Goal: Task Accomplishment & Management: Manage account settings

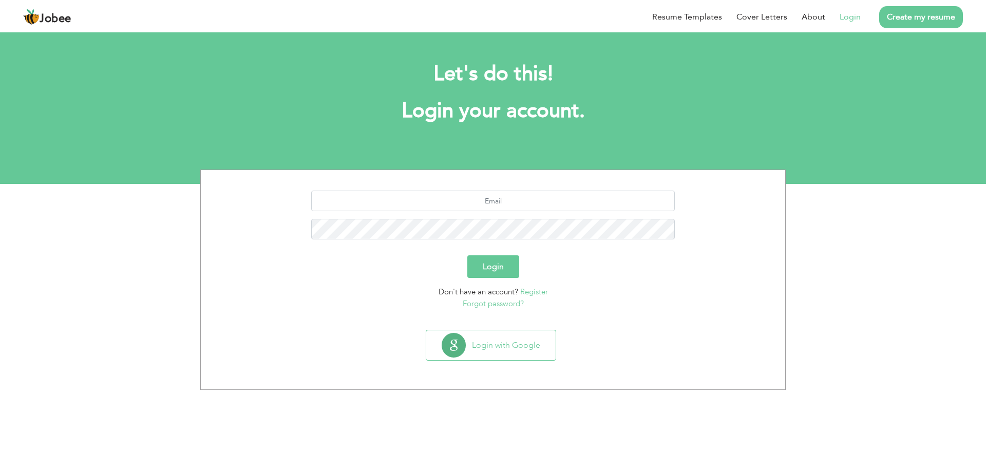
click at [851, 17] on link "Login" at bounding box center [850, 17] width 21 height 12
click at [493, 197] on input "text" at bounding box center [493, 201] width 364 height 21
type input "[EMAIL_ADDRESS][DOMAIN_NAME]"
click at [468, 255] on button "Login" at bounding box center [494, 266] width 52 height 23
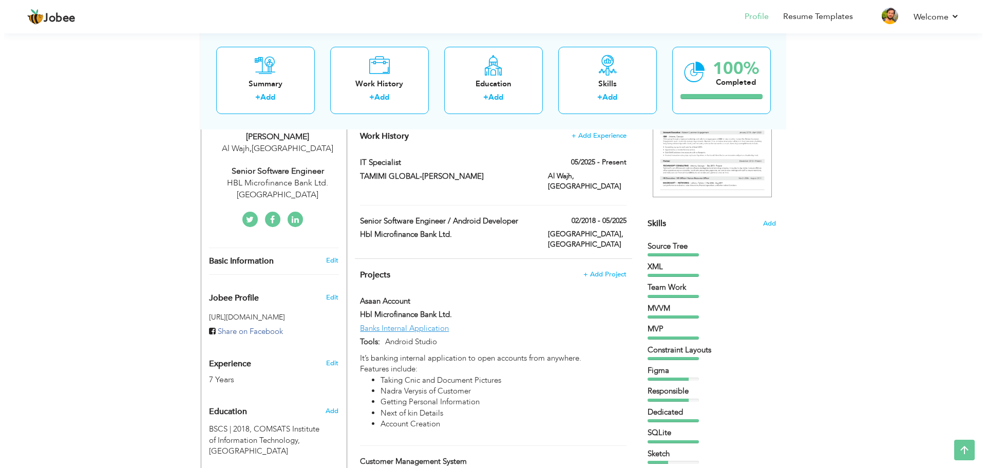
scroll to position [154, 0]
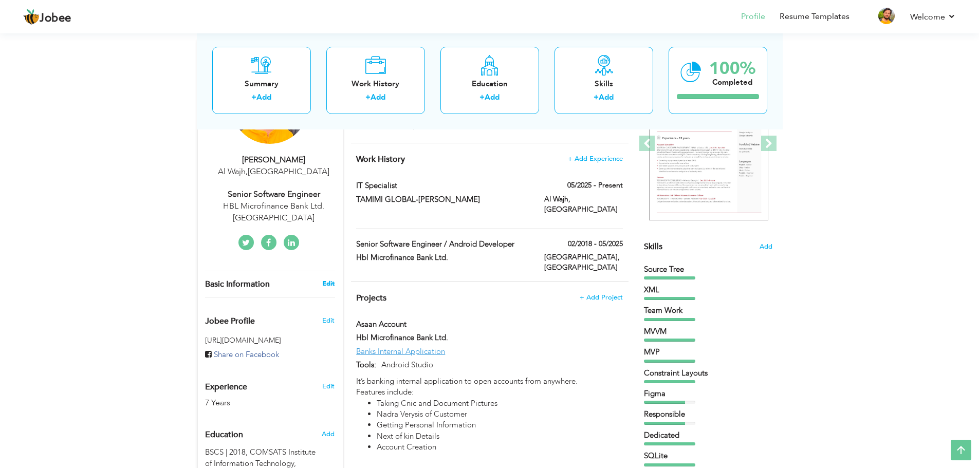
click at [331, 279] on link "Edit" at bounding box center [328, 283] width 12 height 9
type input "Kamran"
type input "Faryad"
type input "+966 570531288"
select select "number:191"
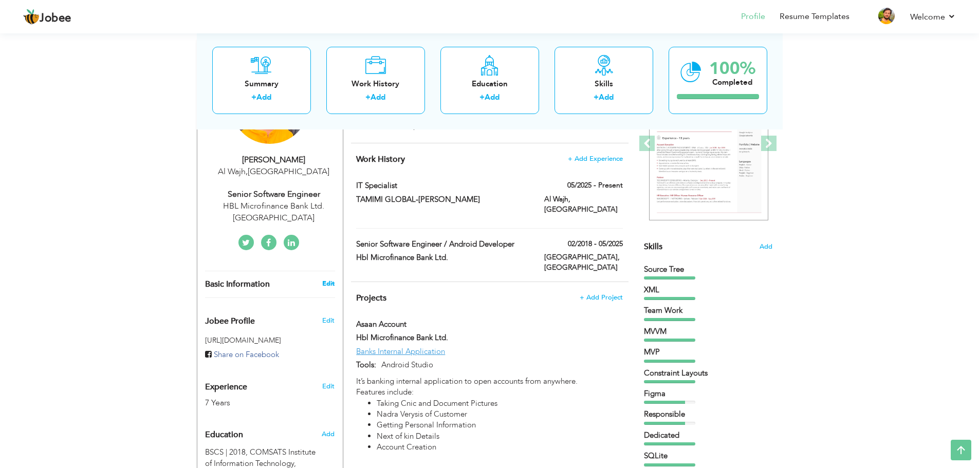
type input "Al Wajh"
select select "number:9"
type input "HBL Microfinance Bank Ltd. [GEOGRAPHIC_DATA]"
type input "Senior Software Engineer"
type input "https://www.linkedin.com/in/kamran-faryad-27a78471/"
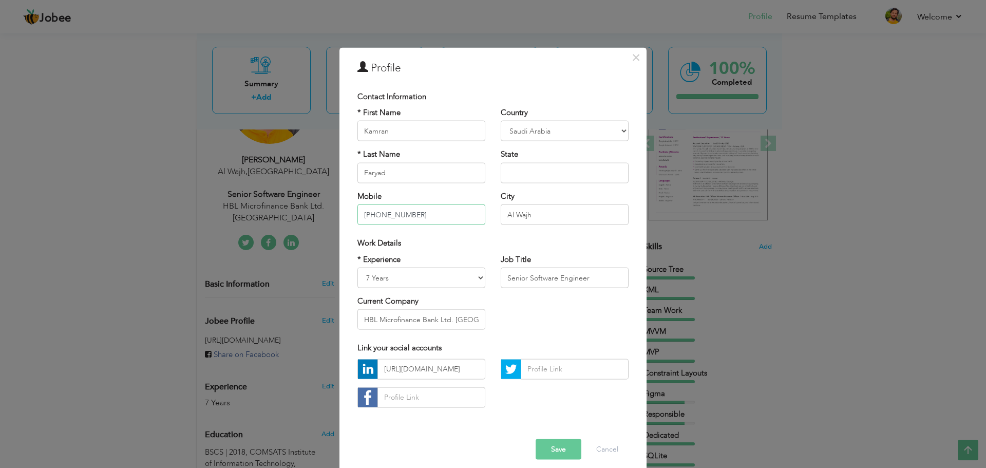
click at [415, 214] on input "+966 570531288" at bounding box center [422, 214] width 128 height 21
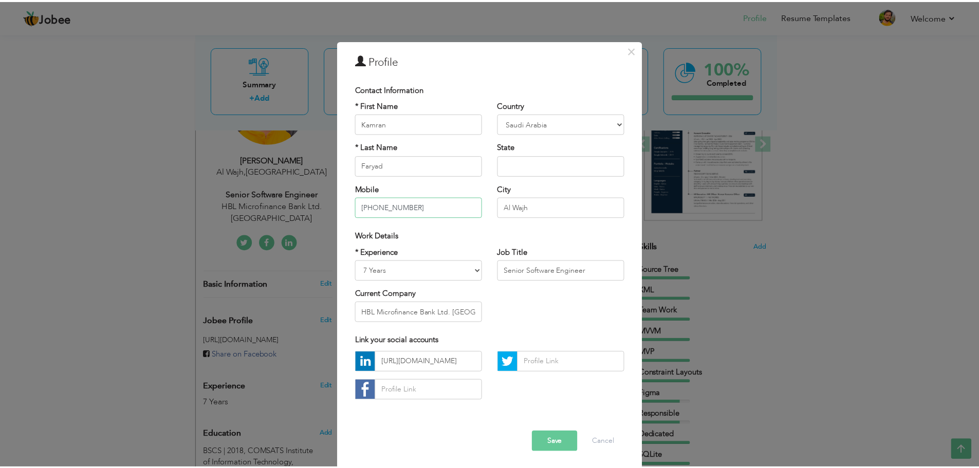
scroll to position [9, 0]
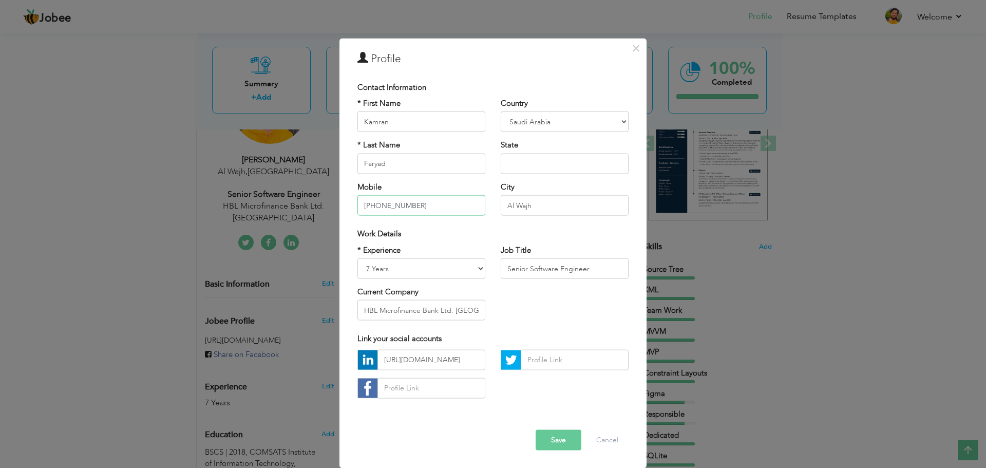
type input "[PHONE_NUMBER]"
click at [561, 443] on button "Save" at bounding box center [559, 440] width 46 height 21
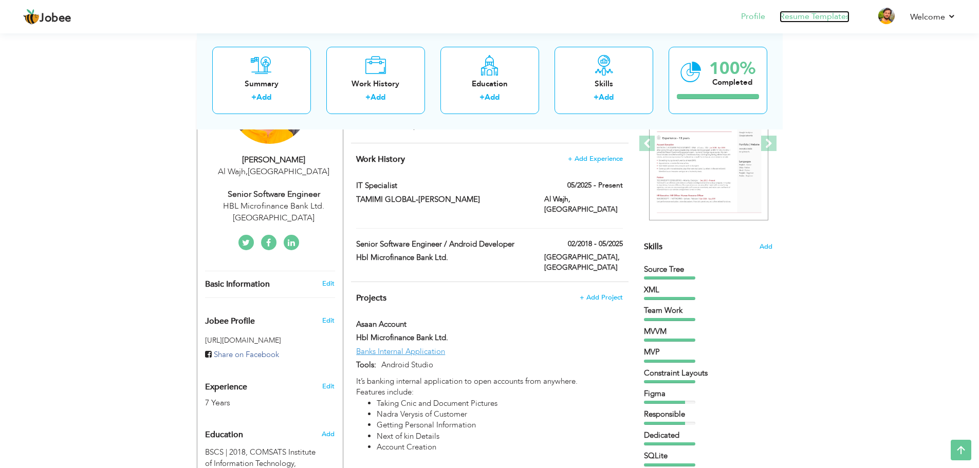
click at [822, 18] on link "Resume Templates" at bounding box center [814, 17] width 70 height 12
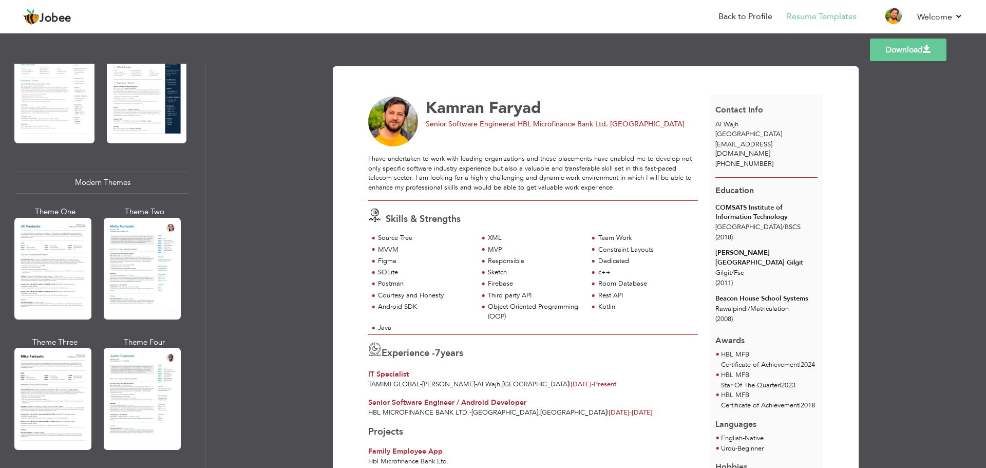
scroll to position [411, 0]
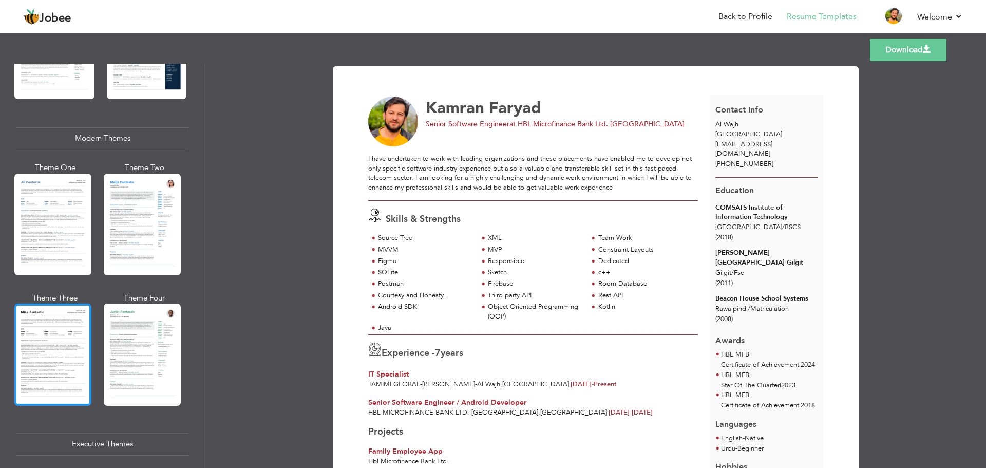
click at [63, 331] on div at bounding box center [52, 355] width 77 height 102
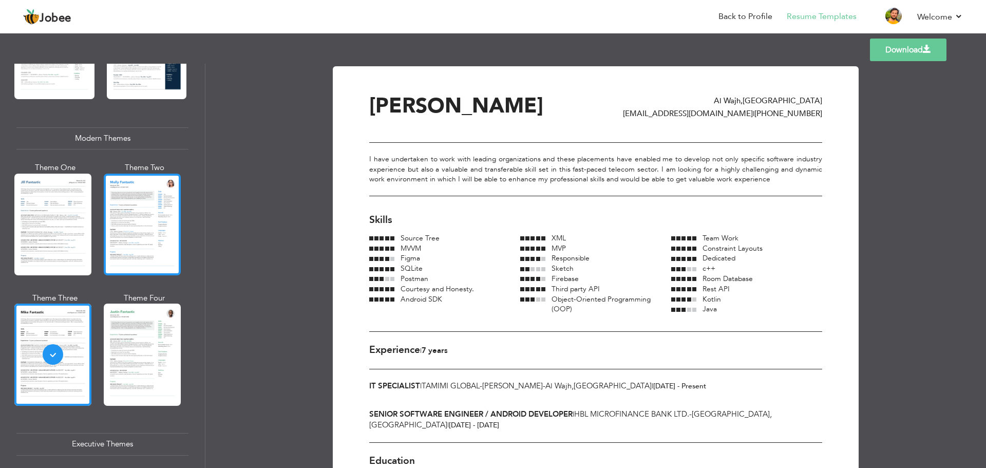
click at [138, 228] on div at bounding box center [142, 225] width 77 height 102
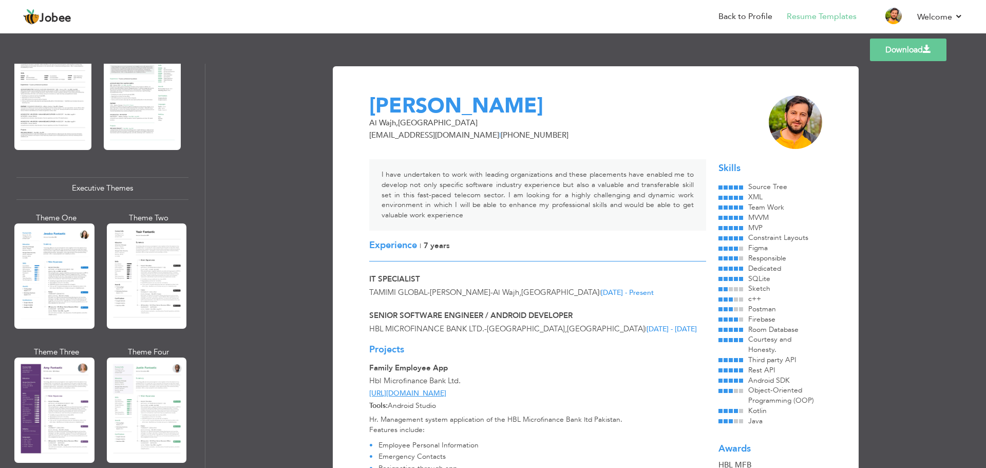
scroll to position [668, 0]
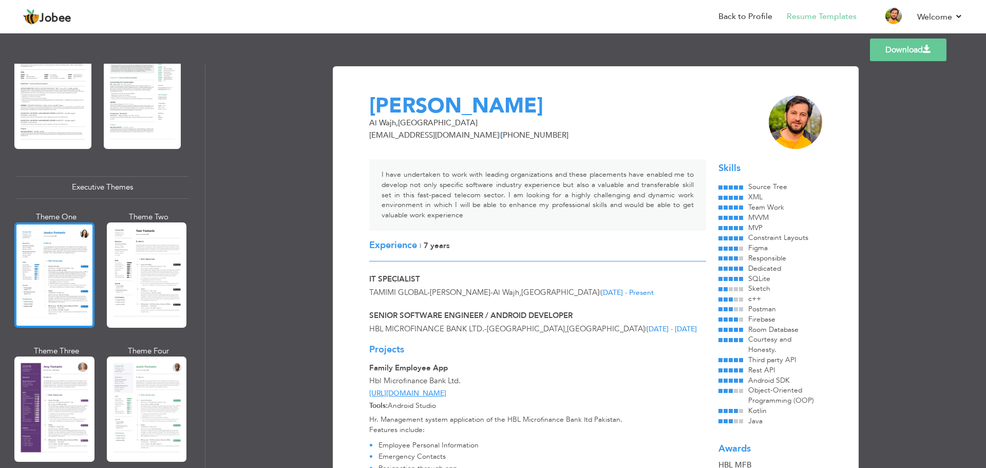
click at [80, 279] on div at bounding box center [54, 274] width 80 height 105
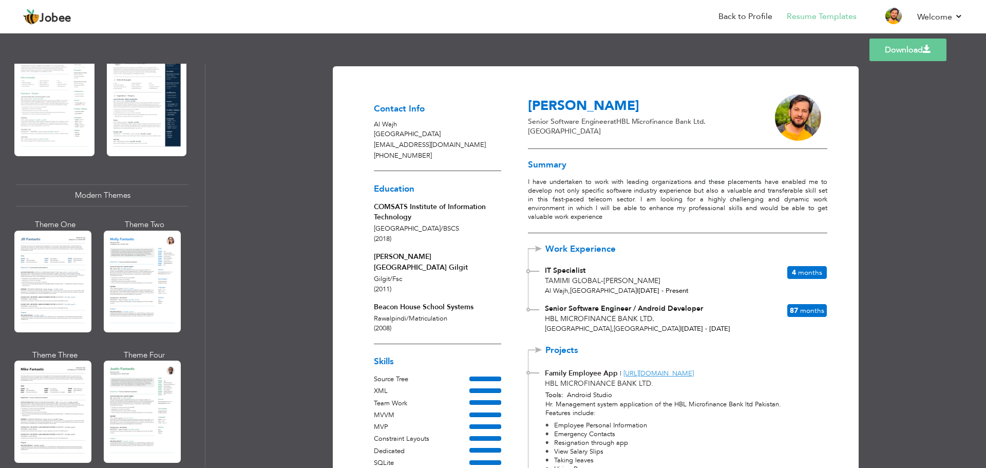
scroll to position [352, 0]
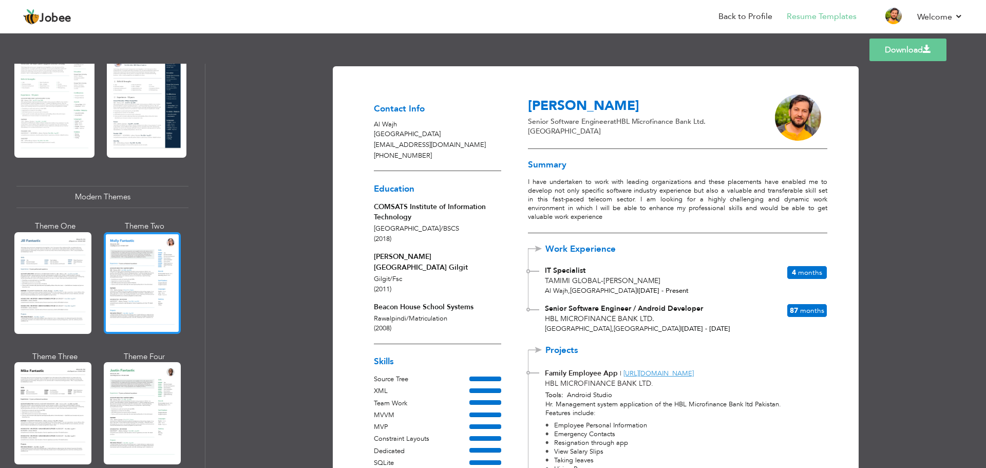
click at [152, 279] on div at bounding box center [142, 283] width 77 height 102
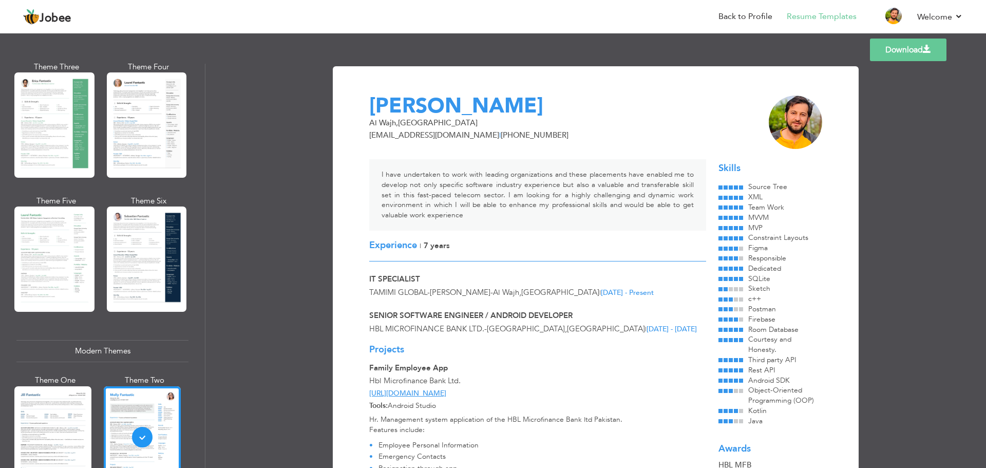
scroll to position [147, 0]
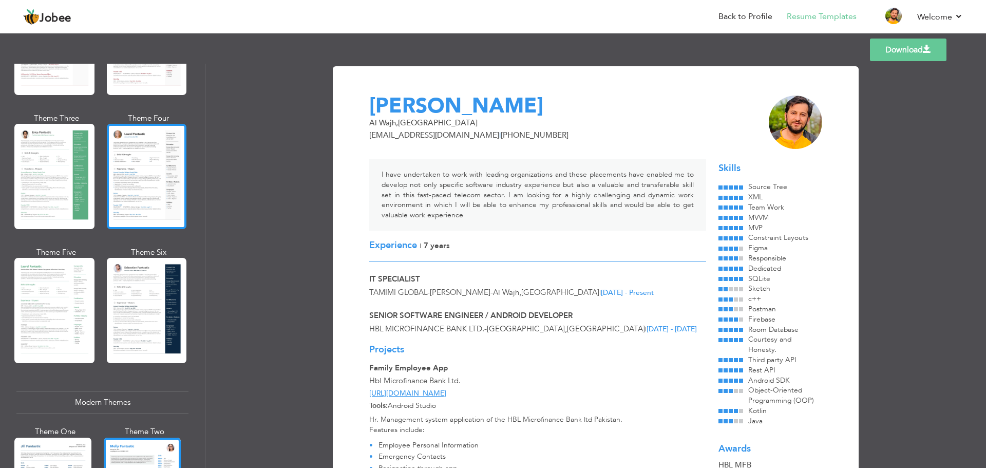
click at [146, 193] on div at bounding box center [147, 176] width 80 height 105
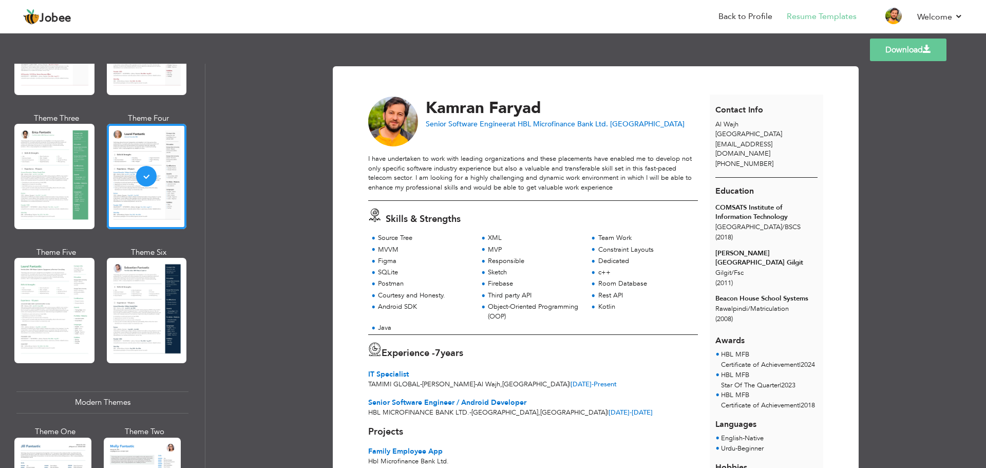
click at [918, 51] on link "Download" at bounding box center [908, 50] width 77 height 23
